Goal: Use online tool/utility: Utilize a website feature to perform a specific function

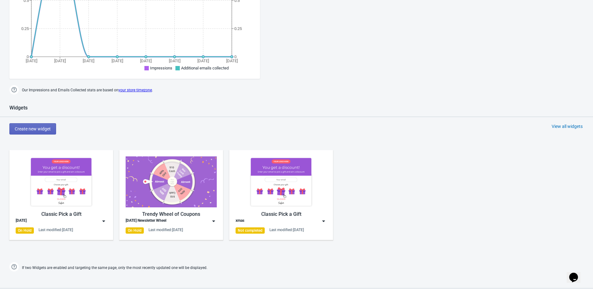
scroll to position [280, 0]
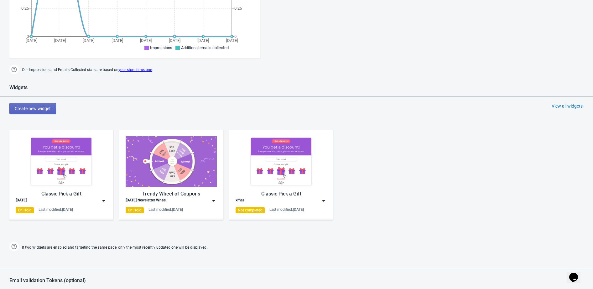
click at [179, 196] on div "Trendy Wheel of Coupons" at bounding box center [171, 194] width 91 height 8
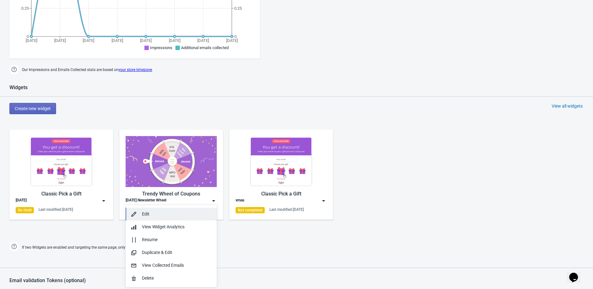
click at [168, 216] on div "Edit" at bounding box center [177, 214] width 70 height 7
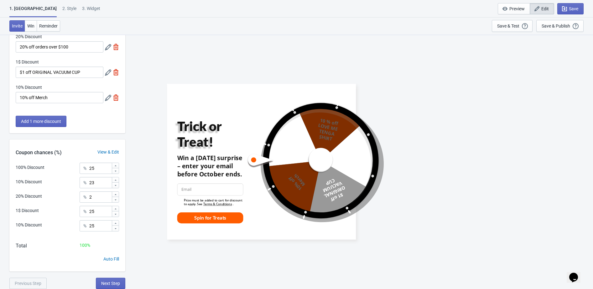
scroll to position [58, 0]
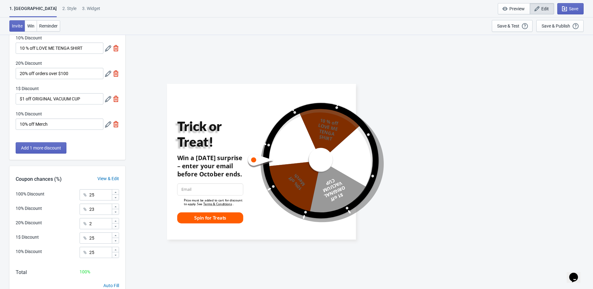
click at [105, 127] on icon at bounding box center [108, 124] width 6 height 6
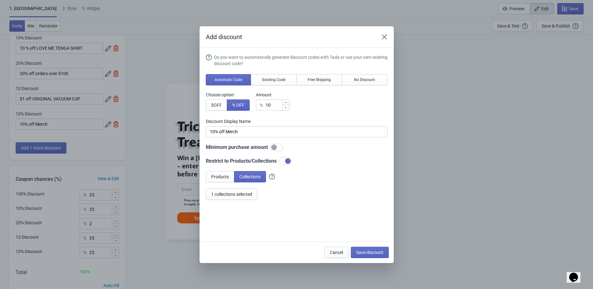
click at [385, 43] on div "Add discount" at bounding box center [296, 37] width 194 height 22
click at [385, 41] on button "Close" at bounding box center [384, 36] width 11 height 11
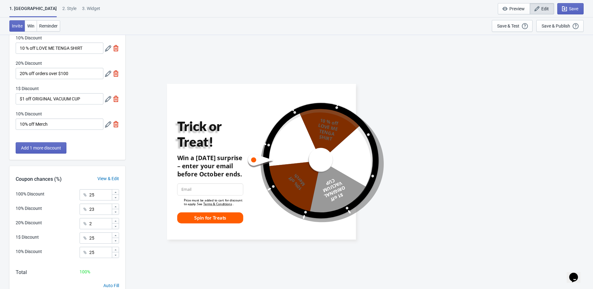
click at [82, 11] on div "3. Widget" at bounding box center [91, 10] width 18 height 11
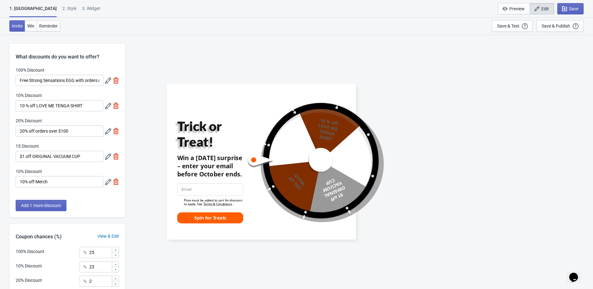
select select "once_per_user"
select select "1"
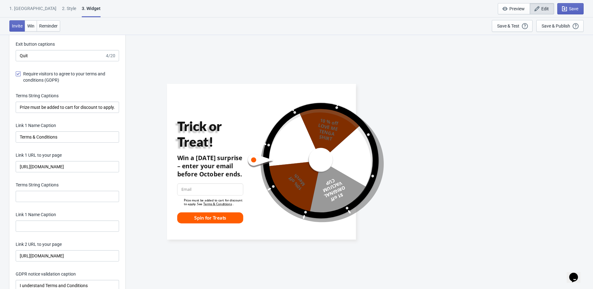
scroll to position [1308, 0]
click at [75, 105] on input "Prize must be added to cart for discount to apply. See" at bounding box center [67, 106] width 103 height 11
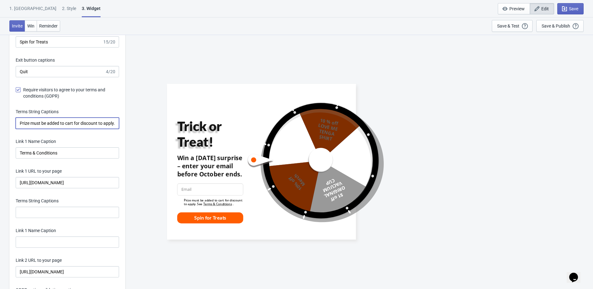
scroll to position [1291, 0]
click at [70, 122] on input "Prize must be added to cart for discount to apply. See" at bounding box center [67, 122] width 103 height 11
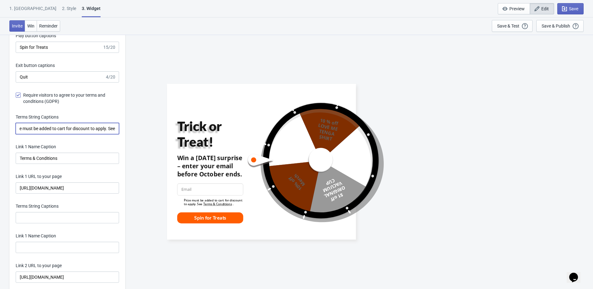
scroll to position [1289, 0]
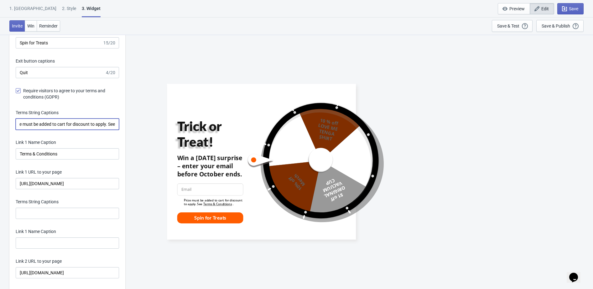
click at [69, 124] on input "Prize must be added to cart for discount to apply. See" at bounding box center [67, 124] width 103 height 11
click at [75, 124] on input "Prize must be added to cart for discount to apply. See" at bounding box center [67, 124] width 103 height 11
click at [54, 127] on input "Prize must be added to cart for discount to apply. See" at bounding box center [67, 124] width 103 height 11
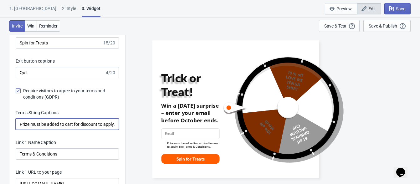
scroll to position [0, 0]
